Goal: Task Accomplishment & Management: Manage account settings

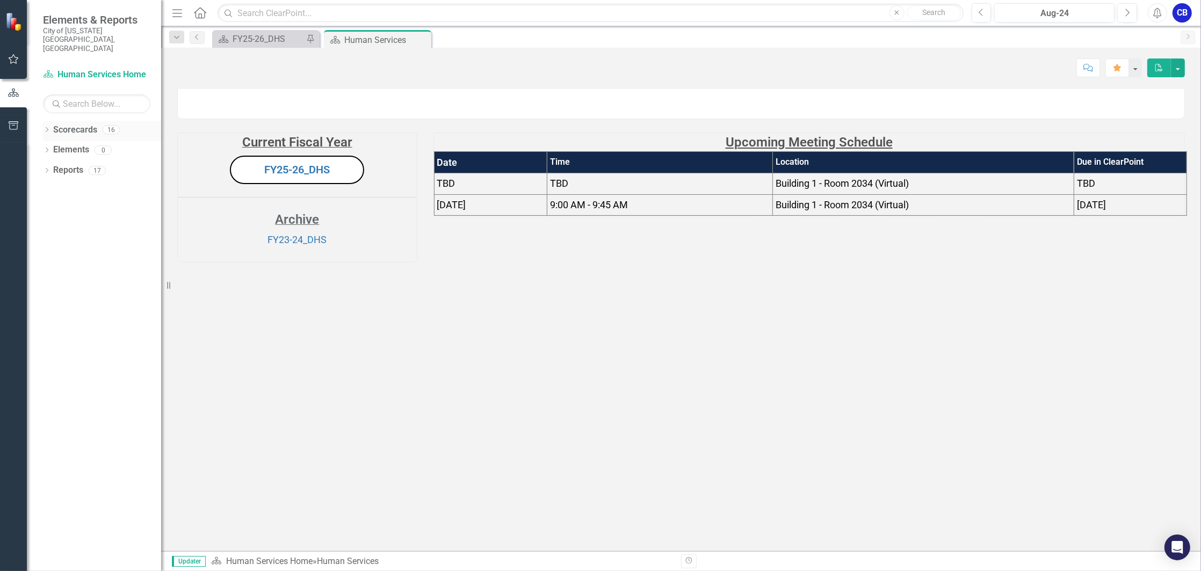
click at [47, 128] on icon "Dropdown" at bounding box center [47, 131] width 8 height 6
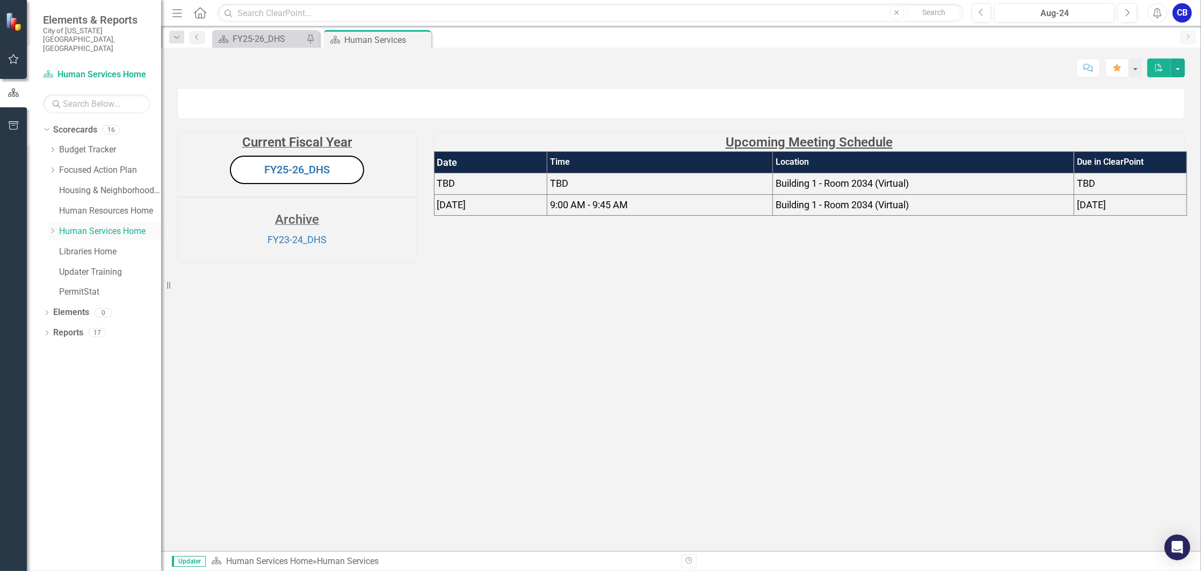
click at [55, 228] on icon "Dropdown" at bounding box center [52, 231] width 8 height 6
click at [327, 176] on link "FY25-26_DHS" at bounding box center [297, 169] width 66 height 13
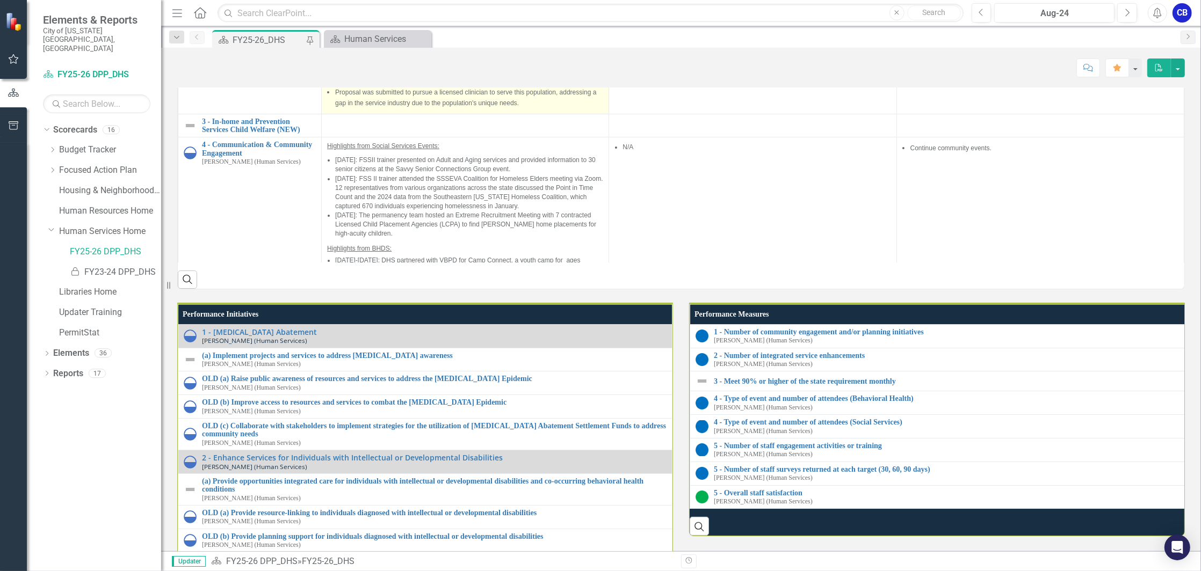
scroll to position [965, 0]
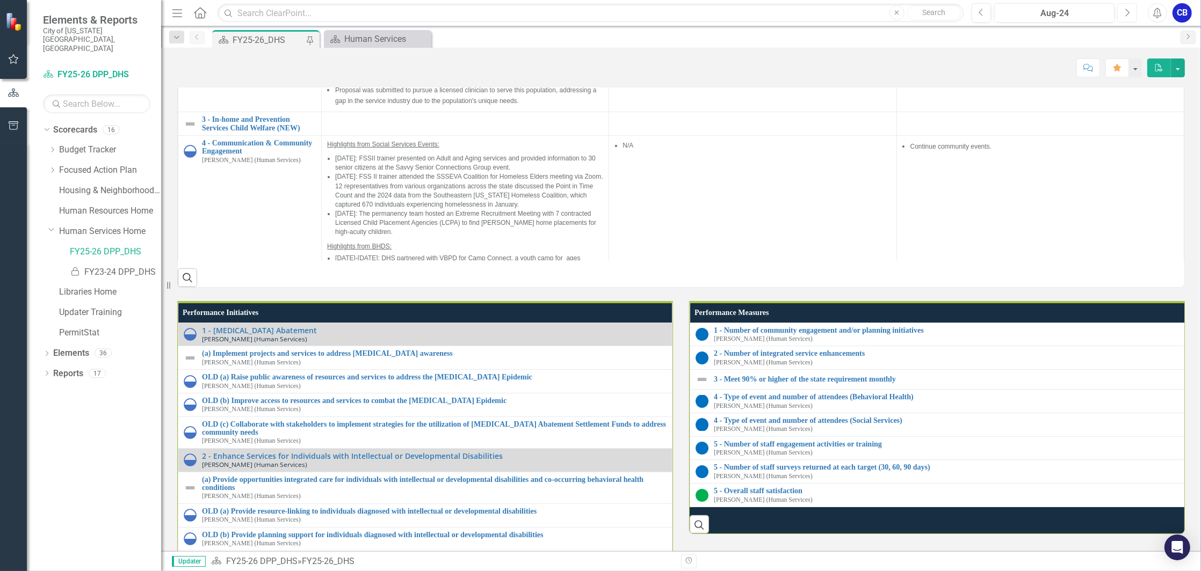
click at [1128, 11] on icon "button" at bounding box center [1127, 13] width 4 height 8
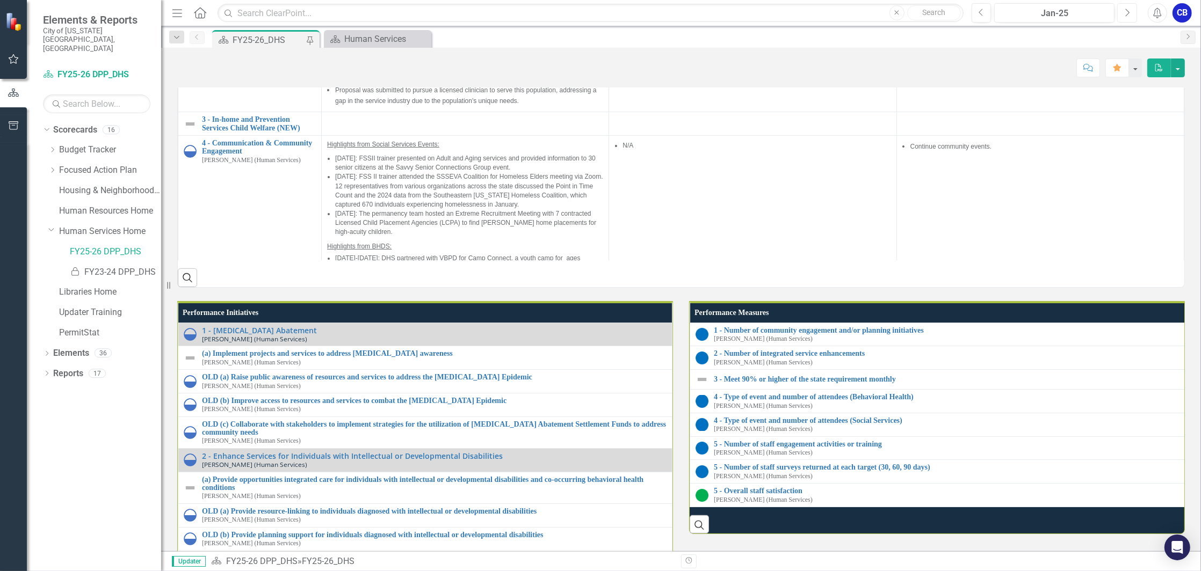
click at [1128, 11] on icon "button" at bounding box center [1127, 13] width 4 height 8
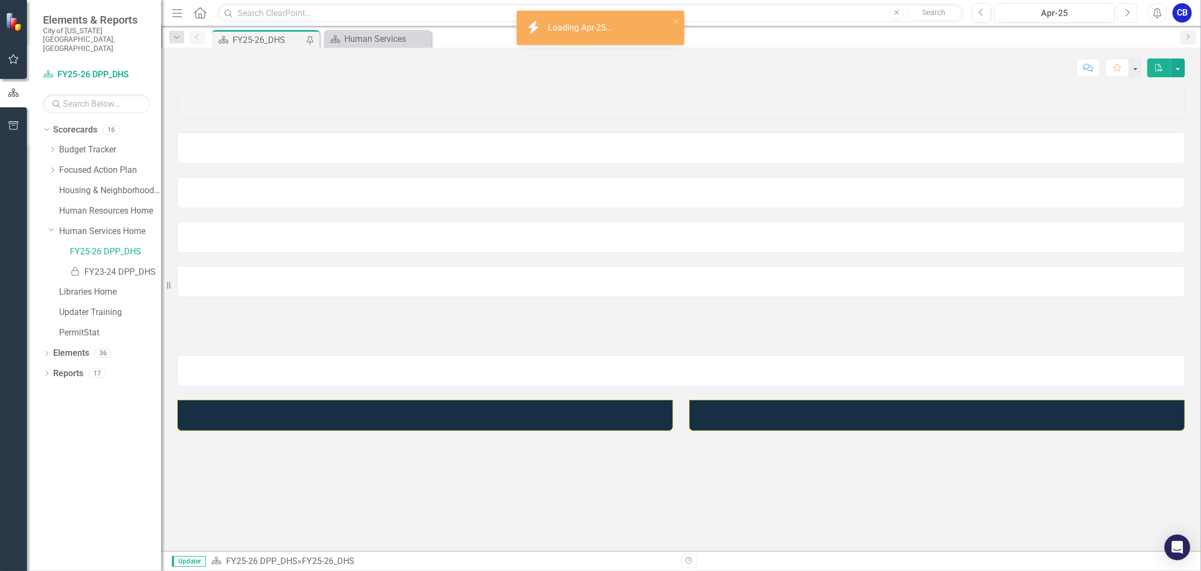
click at [1128, 11] on icon "button" at bounding box center [1127, 13] width 4 height 8
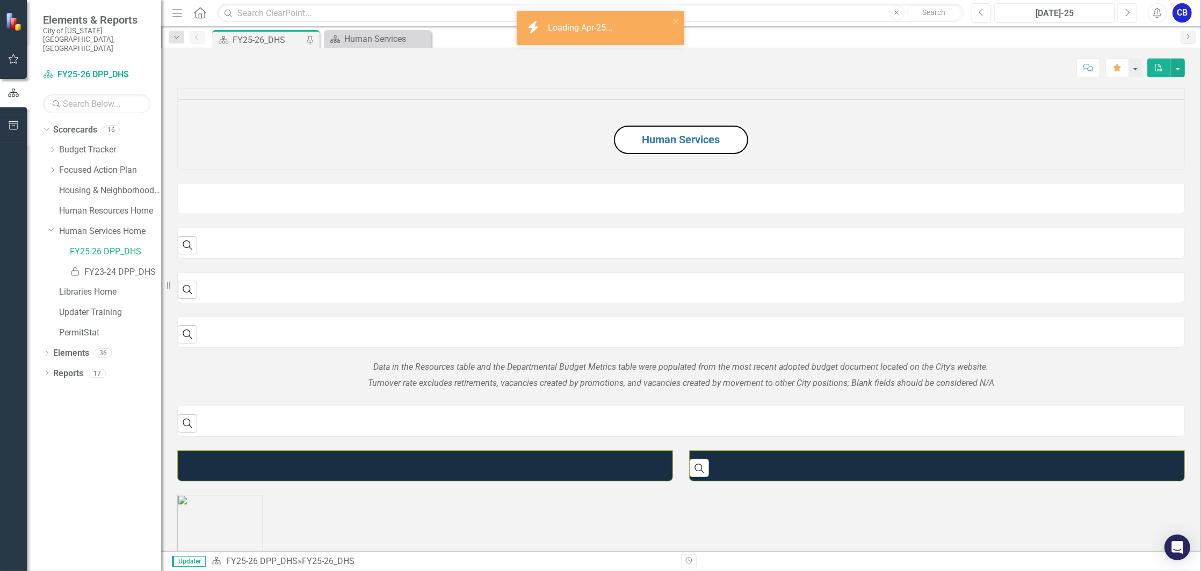
click at [1128, 11] on icon "button" at bounding box center [1127, 13] width 4 height 8
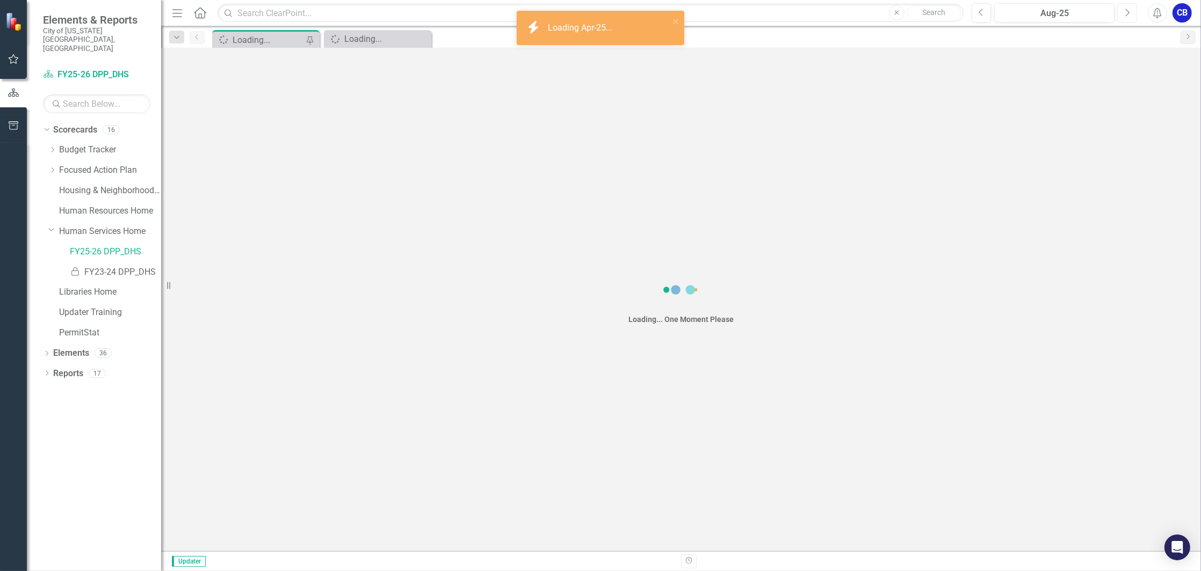
click at [1128, 11] on icon "button" at bounding box center [1127, 13] width 4 height 8
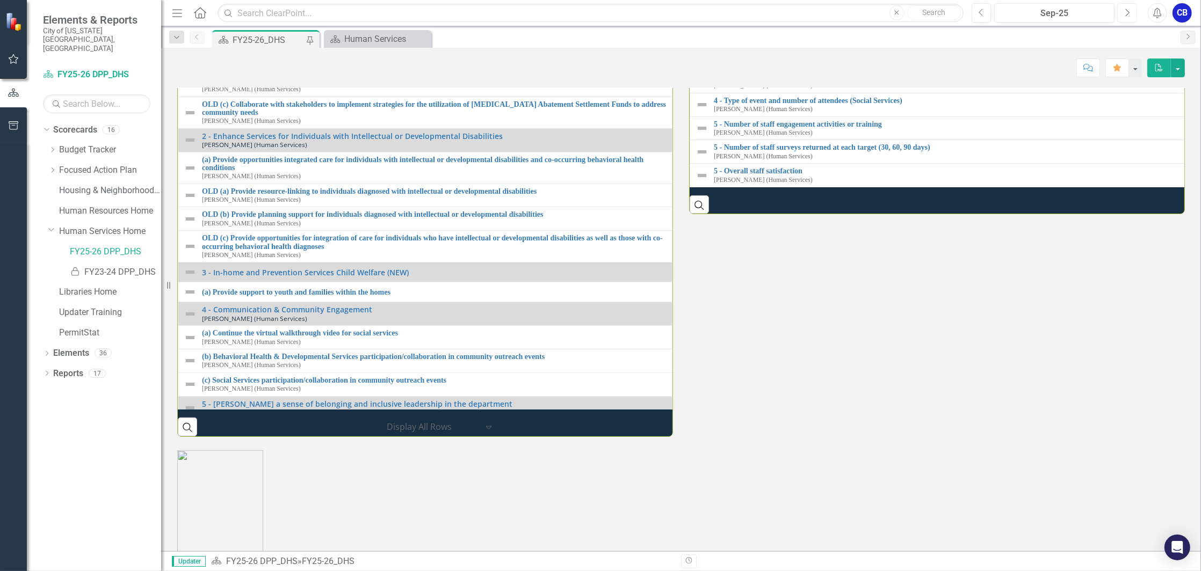
scroll to position [894, 0]
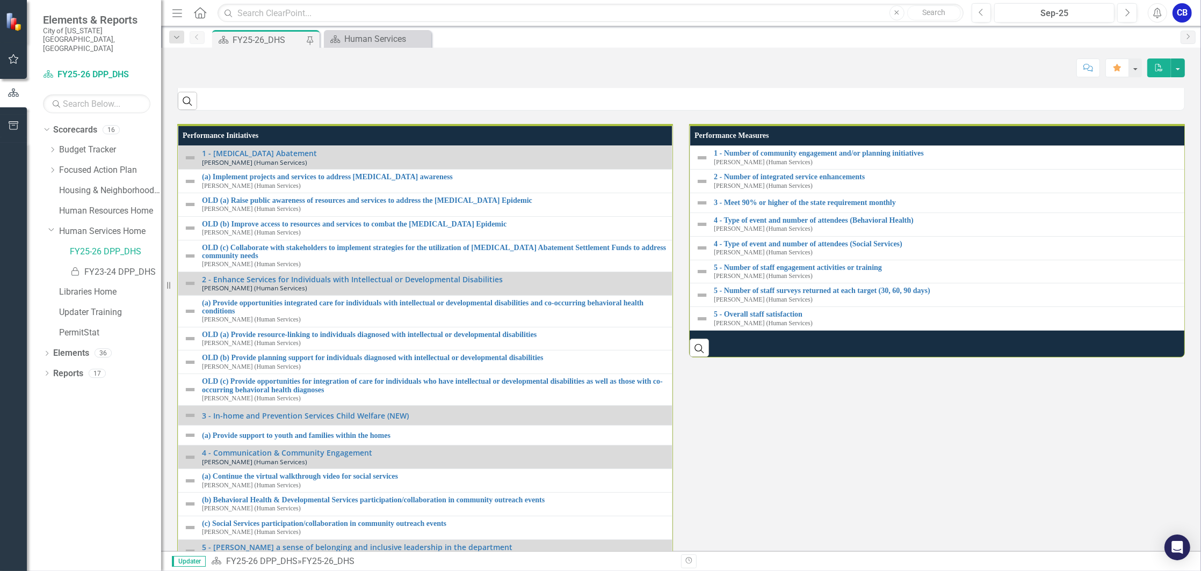
click at [280, 32] on link "4 - Communication & Community Engagement" at bounding box center [259, 23] width 114 height 17
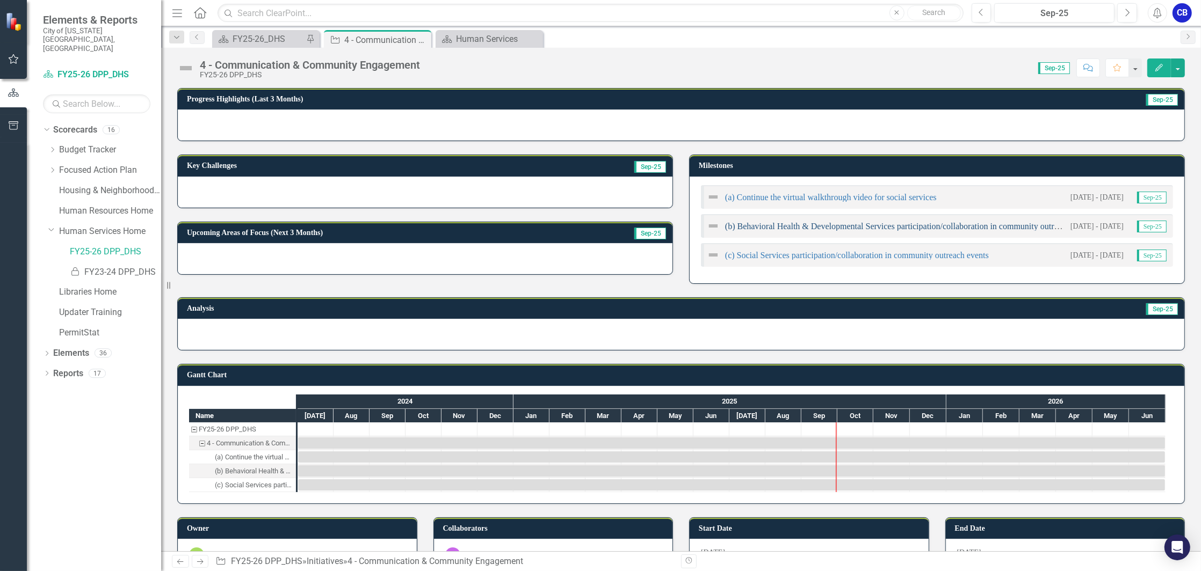
click at [754, 228] on link "(b) Behavioral Health & Developmental Services participation/collaboration in c…" at bounding box center [909, 226] width 369 height 9
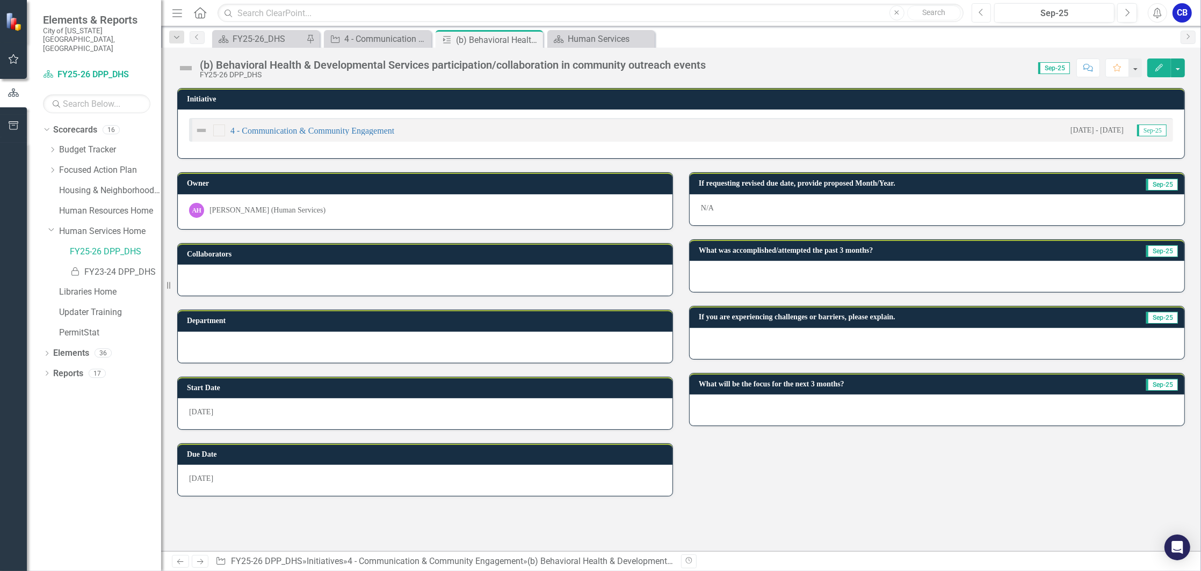
click at [982, 11] on icon "Previous" at bounding box center [981, 13] width 6 height 10
click at [1150, 64] on button "Edit" at bounding box center [1159, 68] width 24 height 19
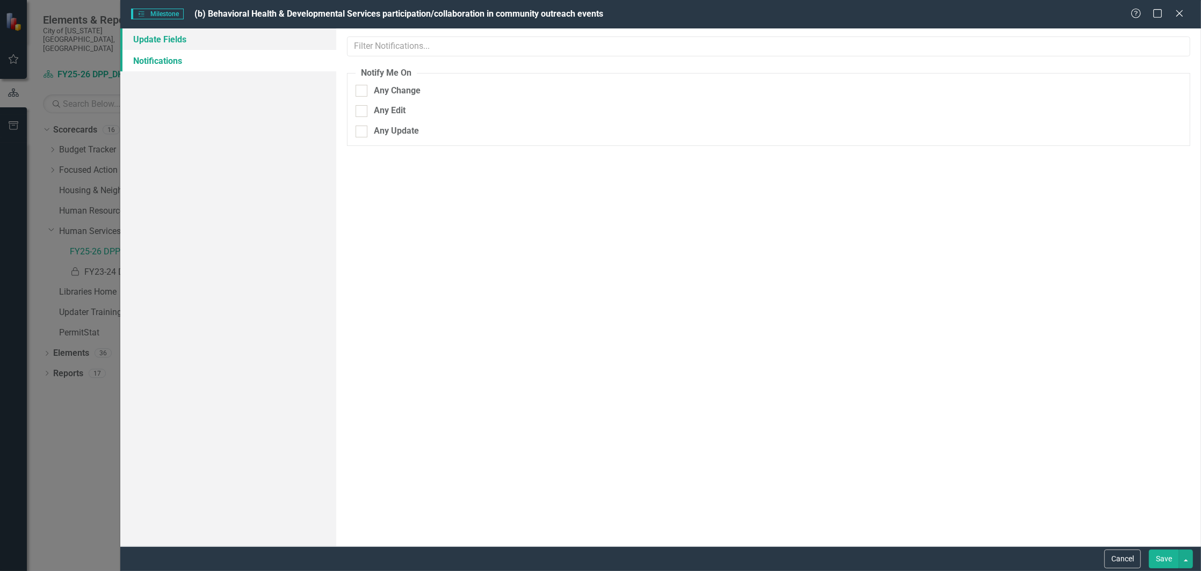
click at [166, 43] on link "Update Fields" at bounding box center [228, 38] width 216 height 21
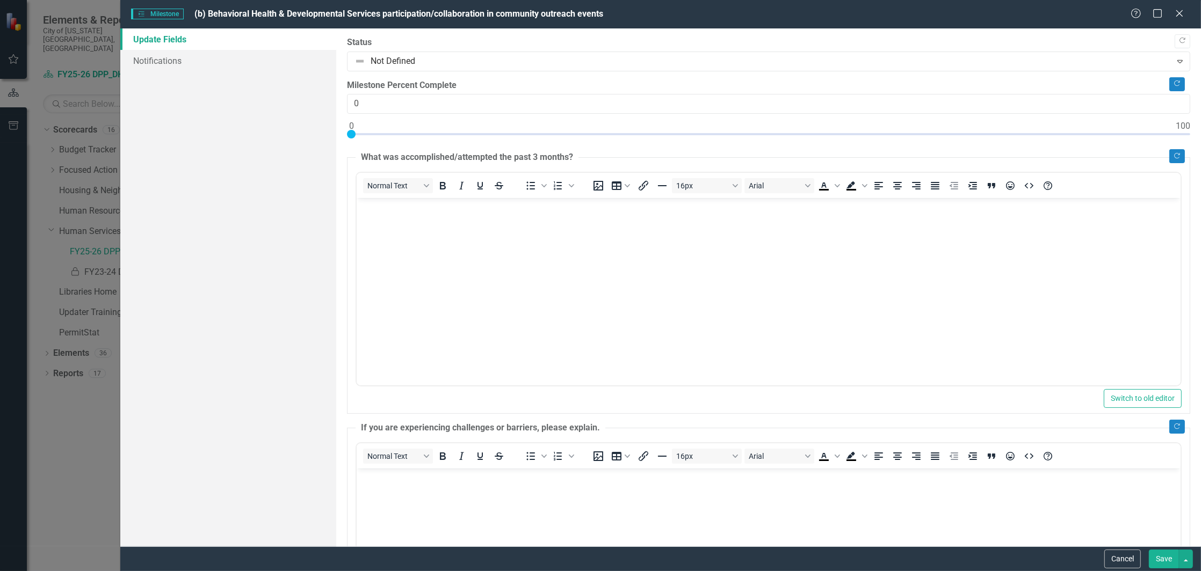
click at [475, 230] on body "Rich Text Area. Press ALT-0 for help." at bounding box center [769, 278] width 824 height 161
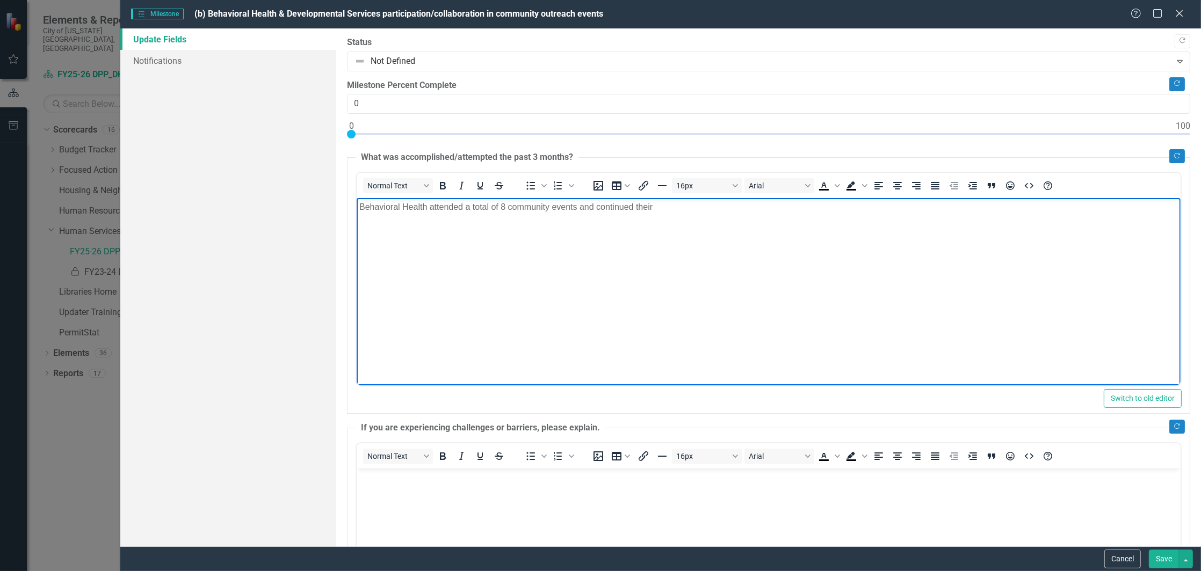
drag, startPoint x: 672, startPoint y: 206, endPoint x: 502, endPoint y: 207, distance: 170.8
click at [502, 207] on p "Behavioral Health attended a total of 8 community events and continued their" at bounding box center [768, 207] width 818 height 13
click at [535, 209] on p "Behavioral Health attended a total of 9 communiy e" at bounding box center [768, 207] width 818 height 13
click at [505, 202] on p "Behavioral Health attended a total of 9 community events in August with a total…" at bounding box center [768, 207] width 818 height 13
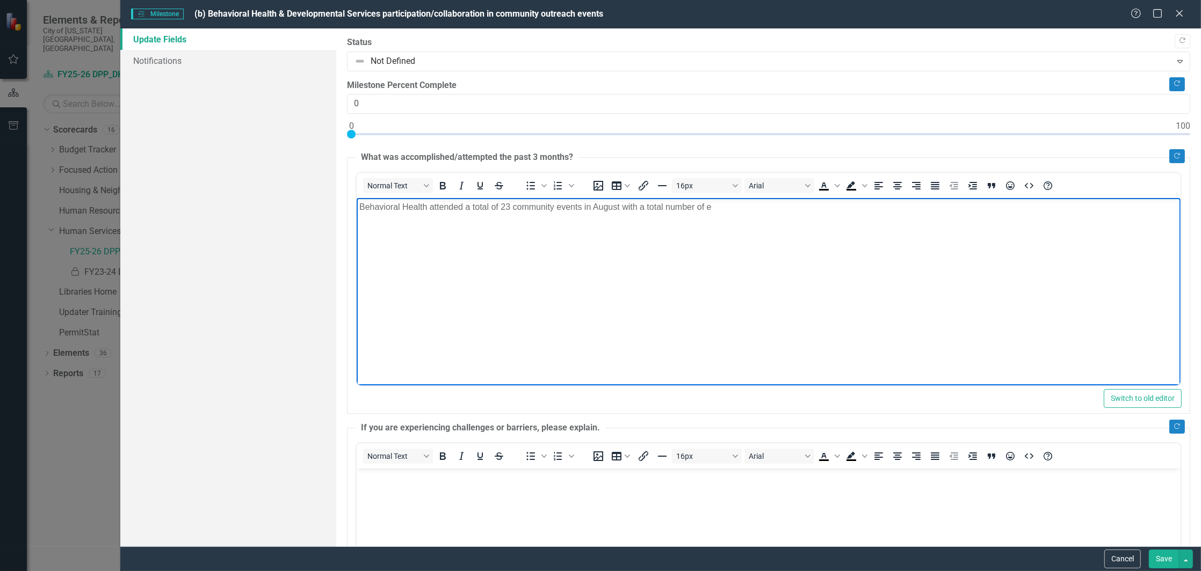
click at [725, 207] on p "Behavioral Health attended a total of 23 community events in August with a tota…" at bounding box center [768, 207] width 818 height 13
click at [905, 204] on p "Behavioral Health attended a total of 23 community events in August with a tota…" at bounding box center [768, 207] width 818 height 13
click at [721, 204] on p "Behavioral Health attended a total of 23 community events in August with a tota…" at bounding box center [768, 207] width 818 height 13
click at [730, 207] on p "Behavioral Health attended a total of 23 community events in August with a tota…" at bounding box center [768, 207] width 818 height 13
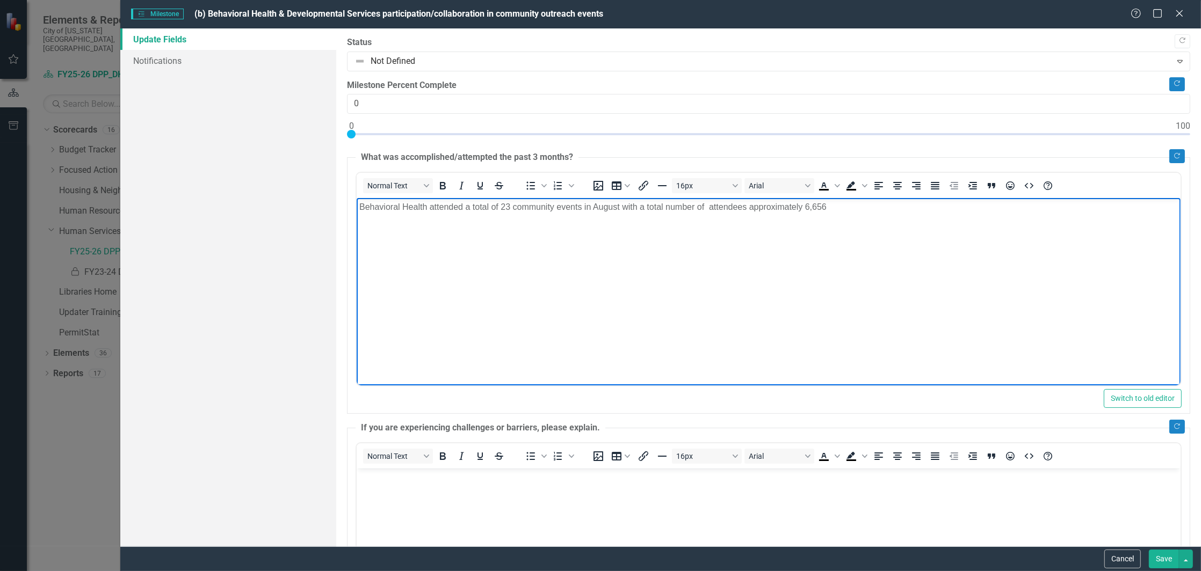
click at [710, 205] on p "Behavioral Health attended a total of 23 community events in August with a tota…" at bounding box center [768, 207] width 818 height 13
click at [935, 199] on body "Behavioral Health attended a total of 23 community events in August with a tota…" at bounding box center [769, 278] width 824 height 161
click at [802, 206] on p "Behavioral Health attended a total of 23 community events in August with a tota…" at bounding box center [768, 207] width 818 height 13
click at [747, 203] on p "Behavioral Health attended a total of 23 community events in August with a tota…" at bounding box center [768, 207] width 818 height 13
click at [360, 204] on p "Behavioral Health attended a total of 23 community events in August with a tota…" at bounding box center [768, 207] width 818 height 13
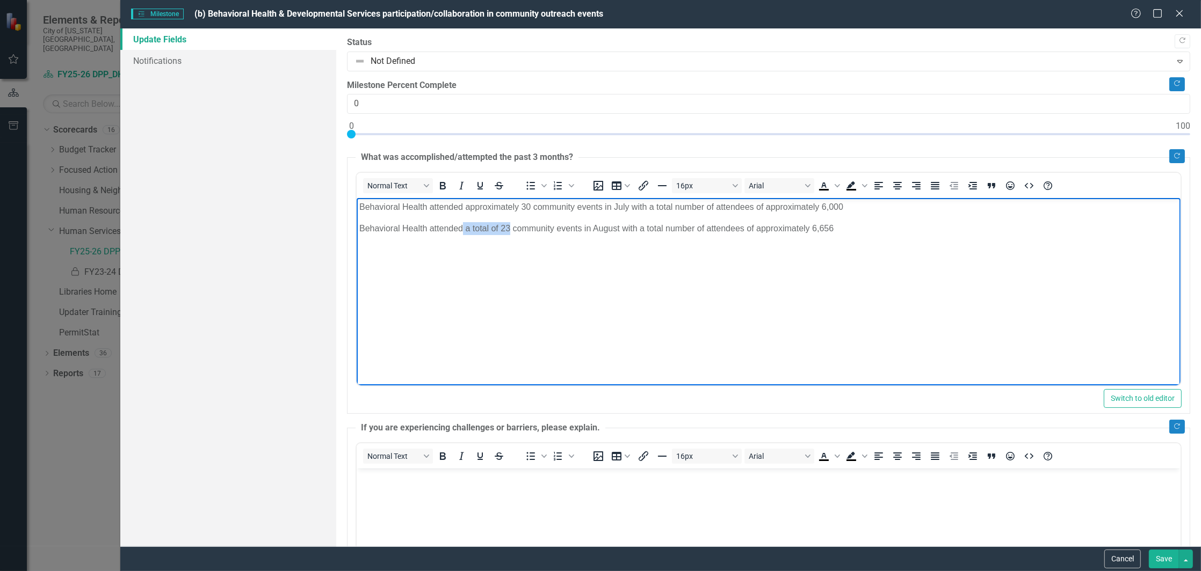
drag, startPoint x: 511, startPoint y: 228, endPoint x: 463, endPoint y: 224, distance: 47.4
click at [463, 224] on p "Behavioral Health attended a total of 23 community events in August with a tota…" at bounding box center [768, 228] width 818 height 13
click at [467, 226] on p "Behavioral Health attended a total of 23 community events in August with a tota…" at bounding box center [768, 228] width 818 height 13
click at [530, 226] on p "Behavioral Health attended approximately 23 community events in August with a t…" at bounding box center [768, 228] width 818 height 13
drag, startPoint x: 858, startPoint y: 225, endPoint x: 844, endPoint y: 226, distance: 14.0
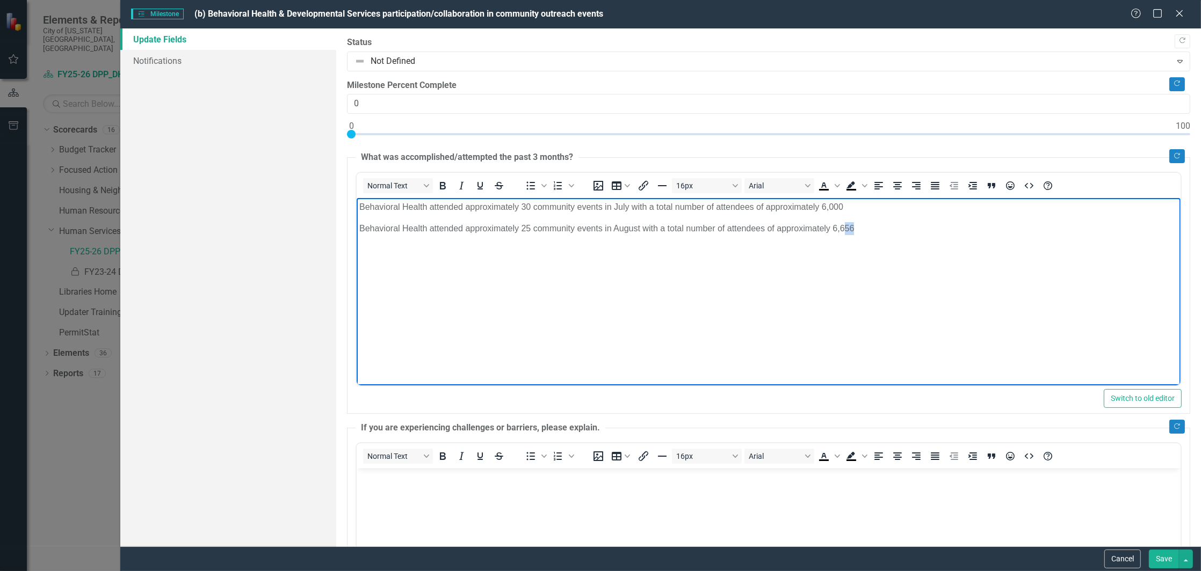
click at [844, 226] on p "Behavioral Health attended approximately 25 community events in August with a t…" at bounding box center [768, 228] width 818 height 13
click at [849, 252] on body "Behavioral Health attended approximately 30 community events in July with a tot…" at bounding box center [769, 278] width 824 height 161
click at [1160, 556] on button "Save" at bounding box center [1164, 559] width 30 height 19
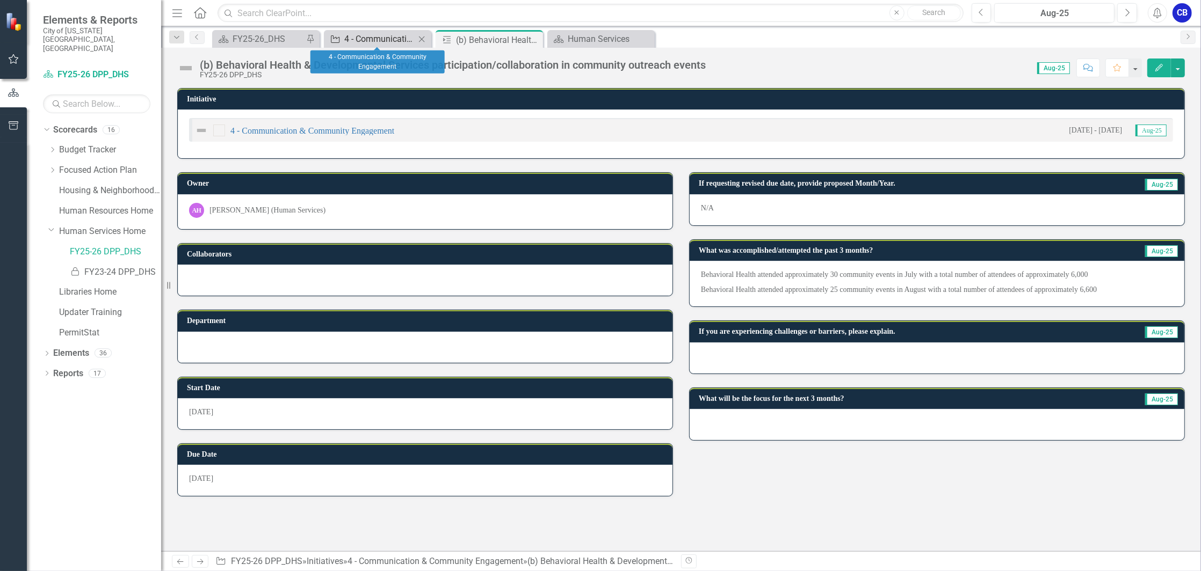
click at [412, 39] on div "4 - Communication & Community Engagement" at bounding box center [379, 38] width 71 height 13
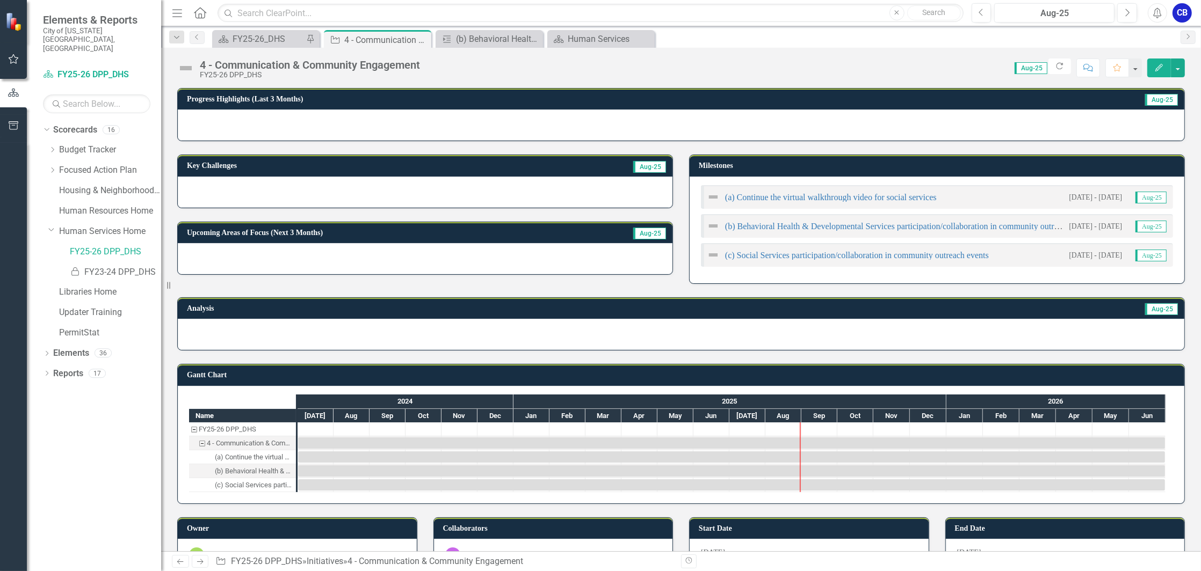
click at [1158, 69] on icon "button" at bounding box center [1159, 68] width 8 height 8
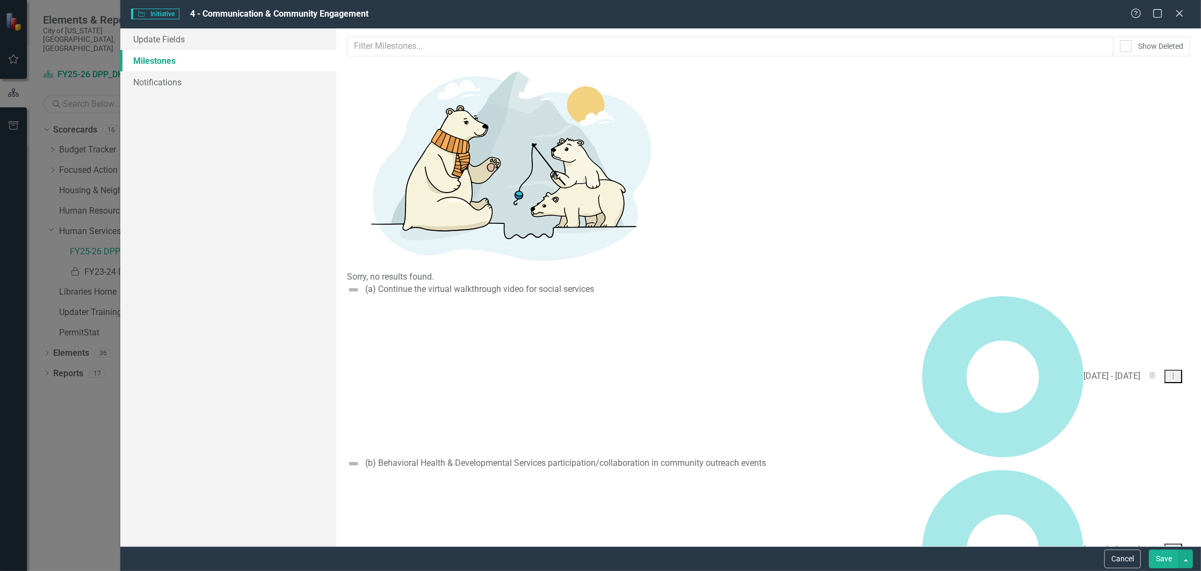
click at [551, 457] on div "(b) Behavioral Health & Developmental Services participation/collaboration in c…" at bounding box center [565, 463] width 401 height 12
click at [185, 37] on link "Update Fields" at bounding box center [228, 38] width 216 height 21
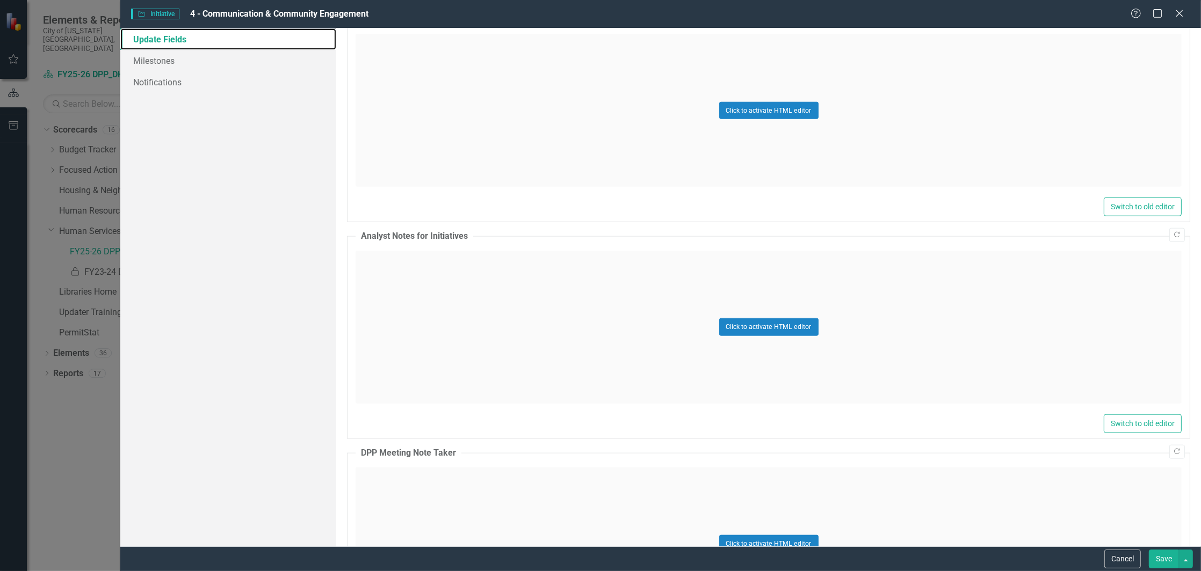
scroll to position [1457, 0]
